Goal: Task Accomplishment & Management: Manage account settings

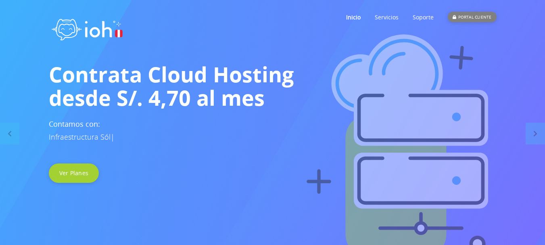
click at [468, 20] on div "PORTAL CLIENTE" at bounding box center [472, 17] width 48 height 10
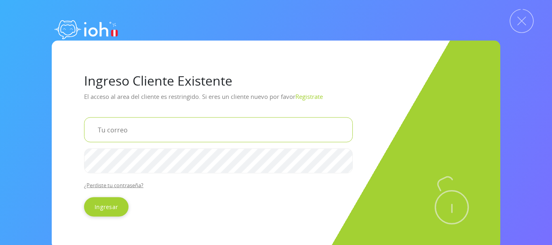
drag, startPoint x: 0, startPoint y: 0, endPoint x: 141, endPoint y: 127, distance: 189.8
click at [141, 127] on input "email" at bounding box center [218, 129] width 268 height 25
type input "[EMAIL_ADDRESS][DOMAIN_NAME]"
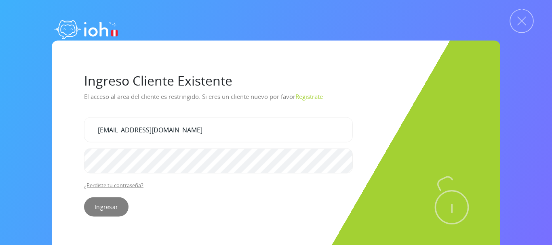
click at [104, 207] on input "Ingresar" at bounding box center [106, 206] width 44 height 19
